Goal: Information Seeking & Learning: Learn about a topic

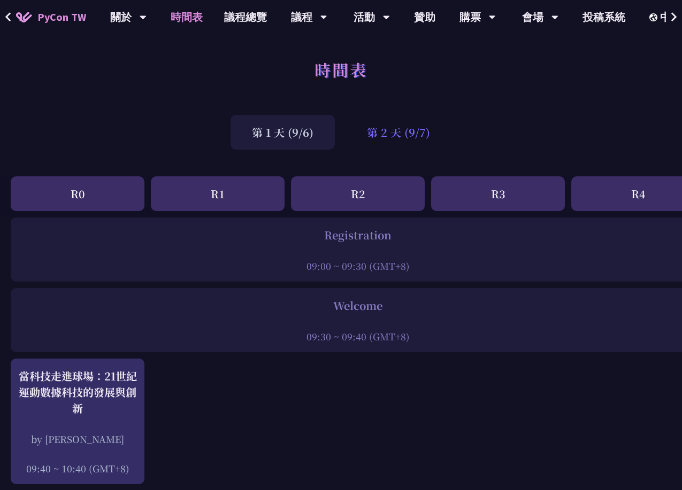
click at [427, 132] on div "第 2 天 (9/7)" at bounding box center [398, 132] width 106 height 35
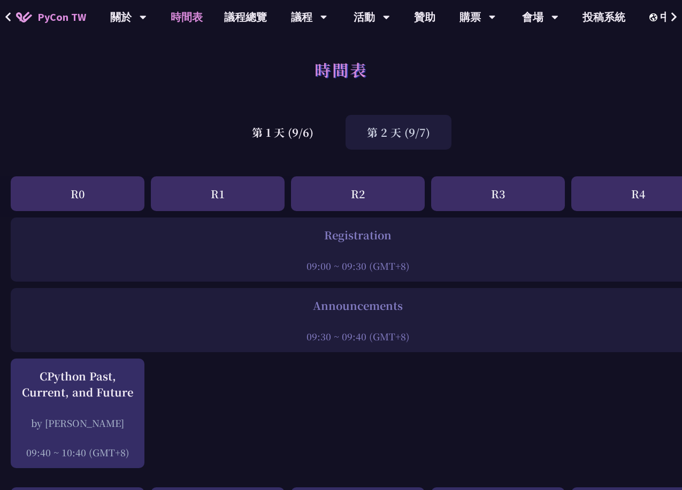
scroll to position [160, 0]
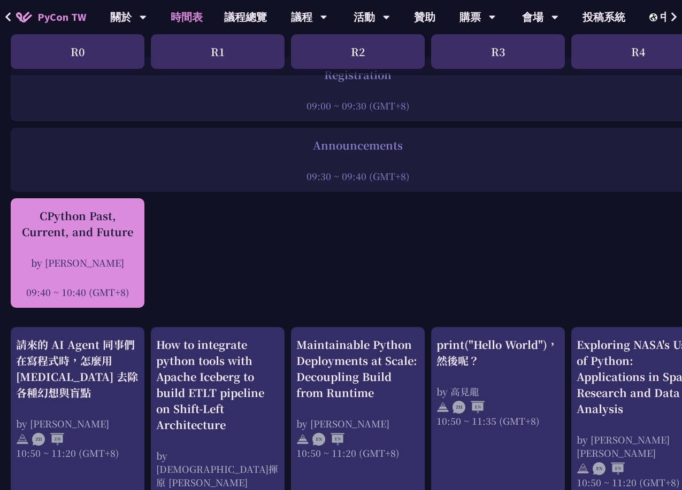
click at [121, 256] on div "by [PERSON_NAME]" at bounding box center [77, 262] width 123 height 13
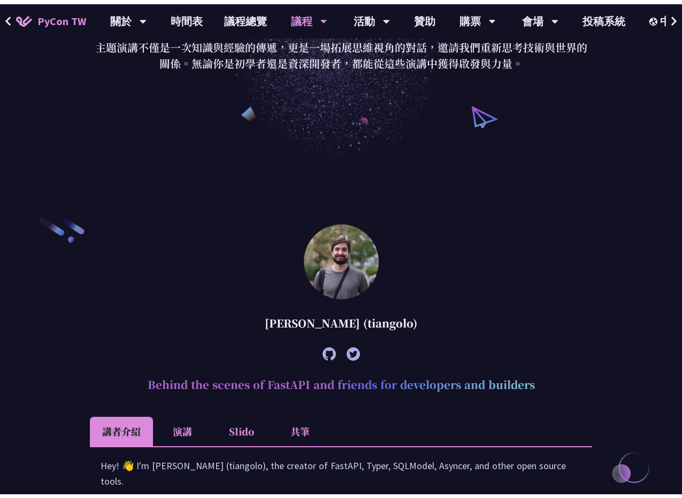
scroll to position [1540, 0]
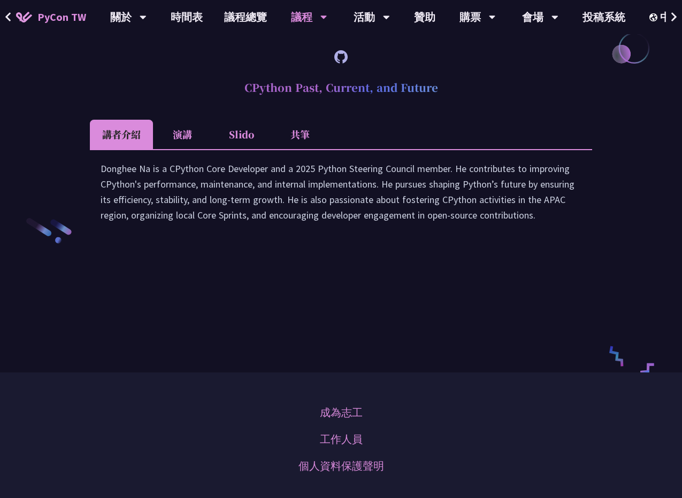
click at [178, 149] on li "演講" at bounding box center [182, 134] width 59 height 29
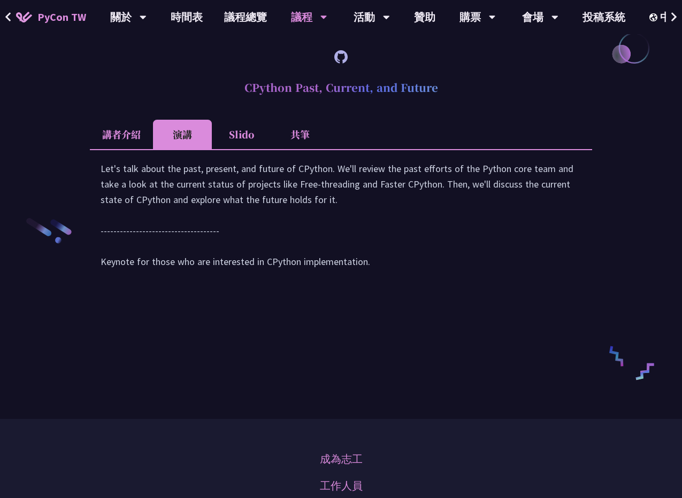
click at [235, 149] on li "Slido" at bounding box center [241, 134] width 59 height 29
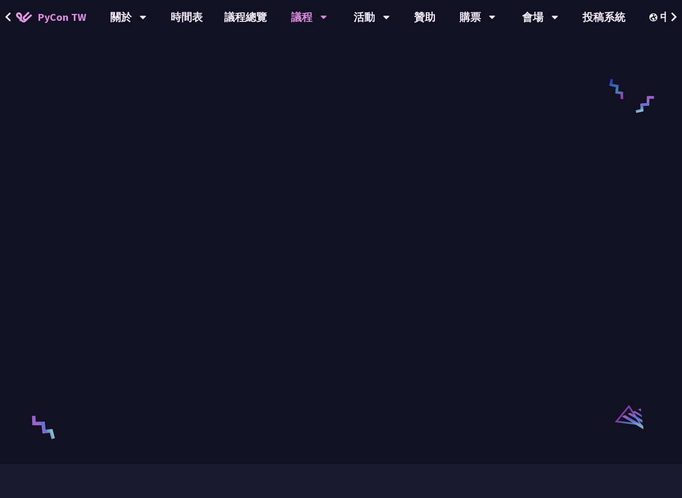
scroll to position [1647, 0]
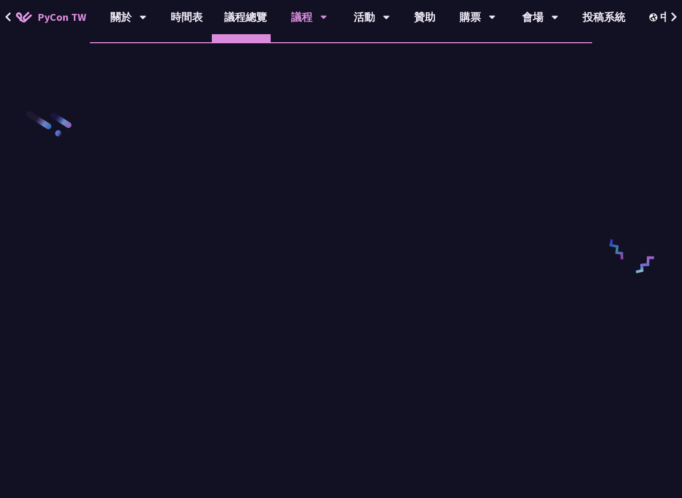
click at [306, 42] on li "共筆" at bounding box center [300, 27] width 59 height 29
